Goal: Navigation & Orientation: Understand site structure

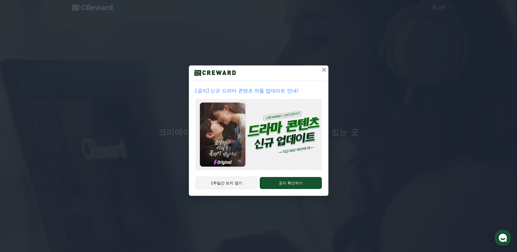
click at [229, 185] on button "1주일간 보지 않기" at bounding box center [226, 183] width 62 height 13
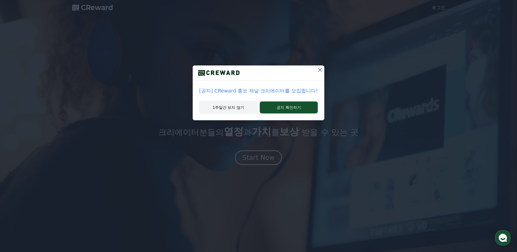
click at [233, 112] on button "1주일간 보지 않기" at bounding box center [228, 107] width 58 height 13
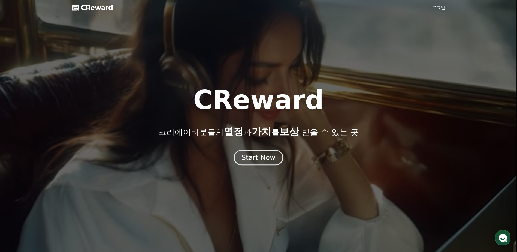
click at [257, 162] on div "Start Now" at bounding box center [259, 157] width 34 height 9
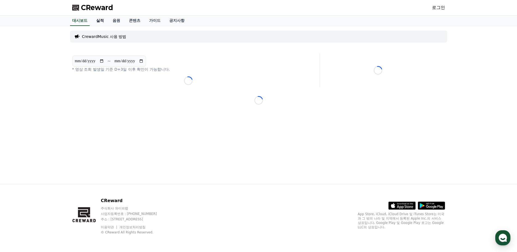
click at [101, 20] on link "실적" at bounding box center [100, 21] width 16 height 10
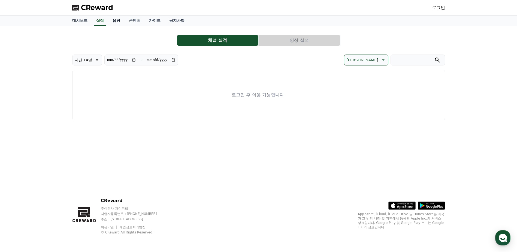
click at [120, 19] on link "음원" at bounding box center [116, 21] width 16 height 10
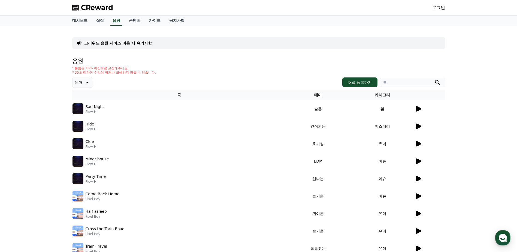
click at [135, 19] on link "콘텐츠" at bounding box center [135, 21] width 20 height 10
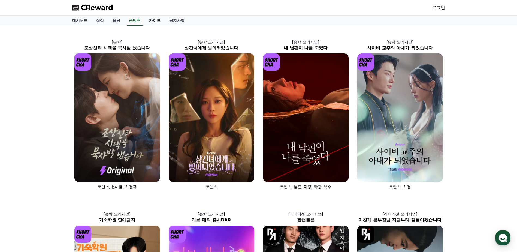
click at [159, 20] on link "가이드" at bounding box center [155, 21] width 20 height 10
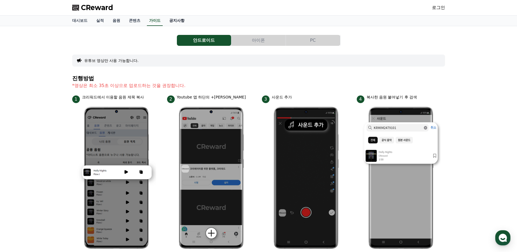
click at [180, 20] on link "공지사항" at bounding box center [177, 21] width 24 height 10
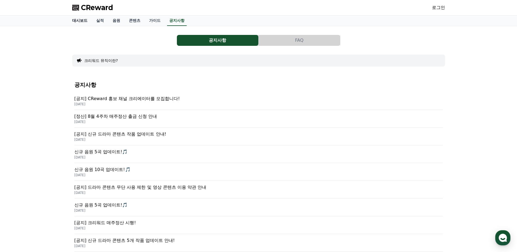
click at [89, 23] on link "대시보드" at bounding box center [80, 21] width 24 height 10
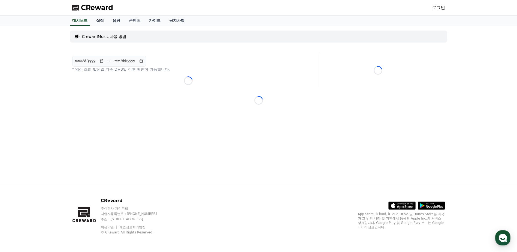
click at [99, 25] on link "실적" at bounding box center [100, 21] width 16 height 10
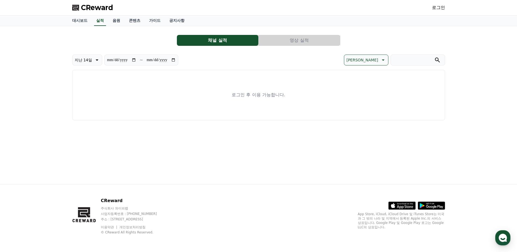
click at [300, 42] on button "영상 실적" at bounding box center [300, 40] width 82 height 11
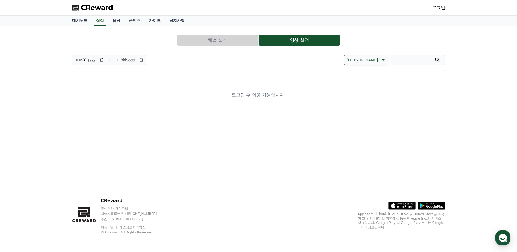
click at [244, 43] on button "채널 실적" at bounding box center [218, 40] width 82 height 11
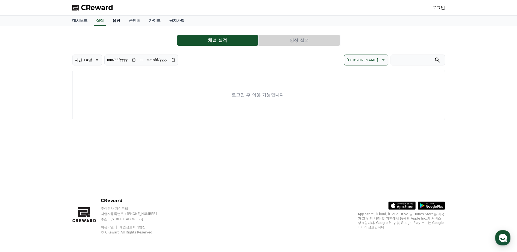
click at [116, 20] on link "음원" at bounding box center [116, 21] width 16 height 10
